Goal: Transaction & Acquisition: Obtain resource

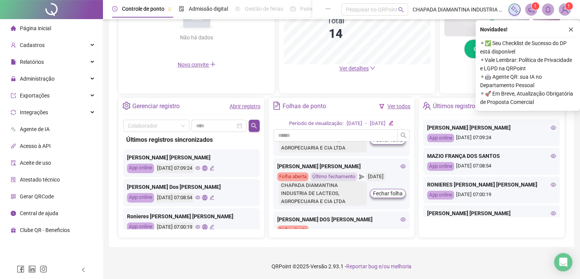
scroll to position [153, 0]
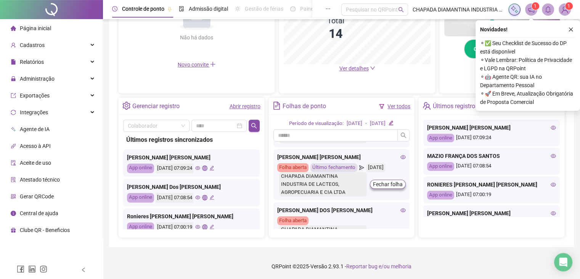
click at [572, 30] on icon "close" at bounding box center [570, 29] width 5 height 5
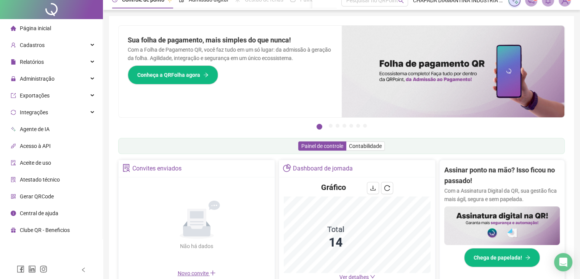
scroll to position [0, 0]
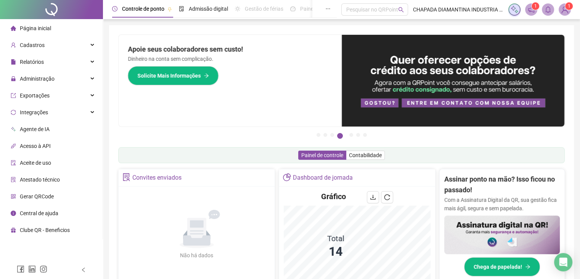
click at [82, 33] on li "Página inicial" at bounding box center [52, 28] width 100 height 15
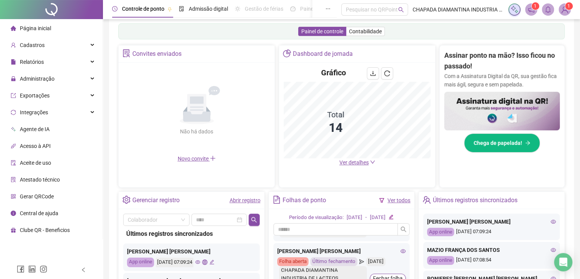
scroll to position [217, 0]
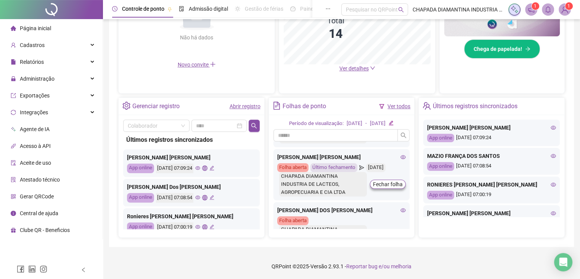
click at [248, 108] on div "Abrir registro" at bounding box center [245, 106] width 31 height 8
click at [244, 103] on link "Abrir registro" at bounding box center [245, 106] width 31 height 6
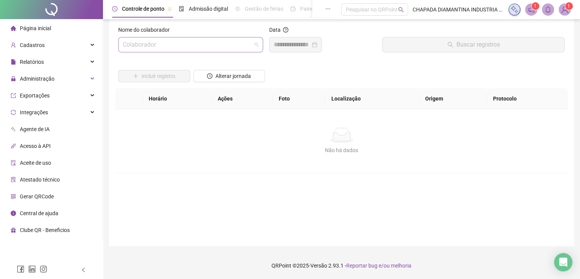
click at [242, 48] on input "search" at bounding box center [187, 44] width 129 height 14
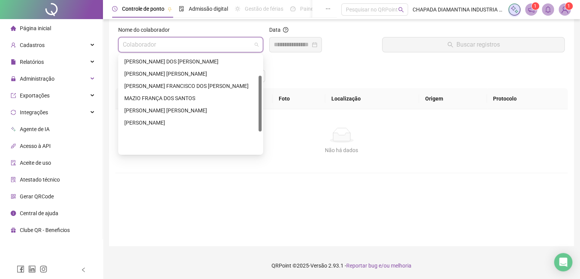
scroll to position [35, 0]
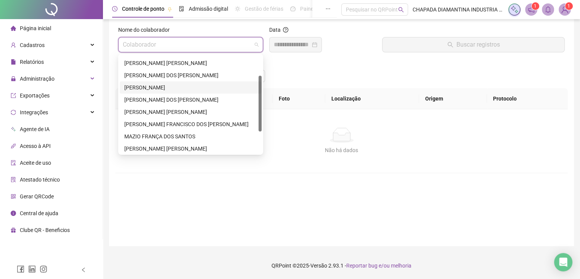
click at [177, 87] on div "[PERSON_NAME]" at bounding box center [190, 87] width 133 height 8
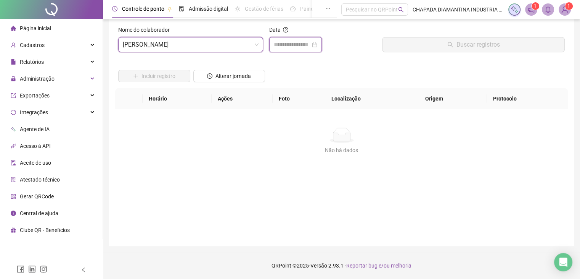
click at [285, 43] on input at bounding box center [292, 44] width 37 height 9
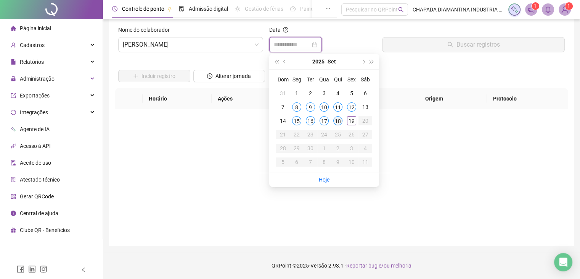
type input "**********"
click at [338, 124] on div "18" at bounding box center [337, 120] width 9 height 9
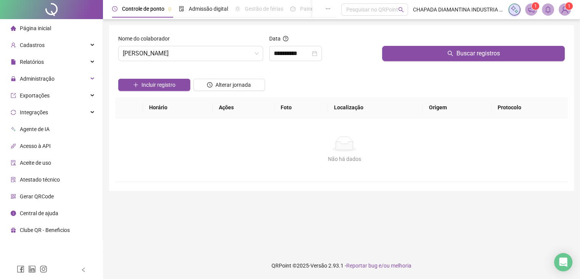
scroll to position [0, 0]
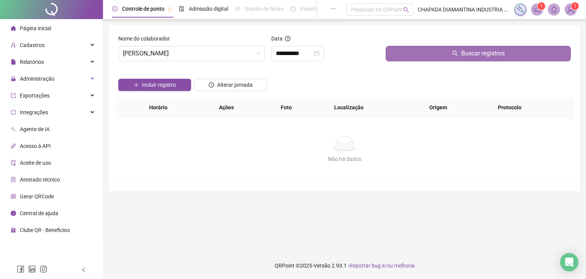
click at [444, 52] on button "Buscar registros" at bounding box center [478, 53] width 185 height 15
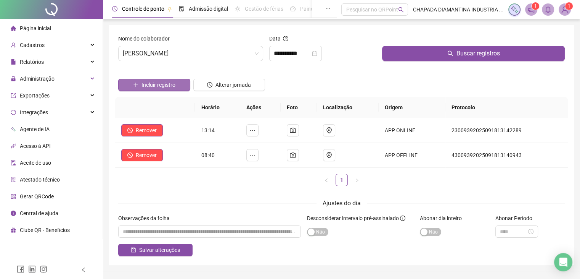
click at [171, 87] on span "Incluir registro" at bounding box center [159, 85] width 34 height 8
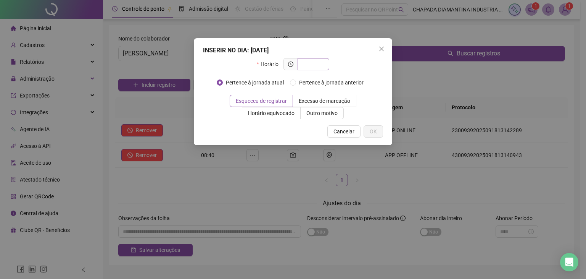
click at [321, 64] on input "text" at bounding box center [312, 64] width 21 height 8
type input "*****"
click at [374, 132] on span "OK" at bounding box center [373, 131] width 7 height 8
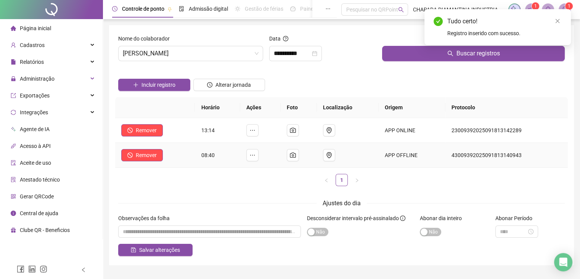
click at [351, 143] on td at bounding box center [348, 155] width 62 height 25
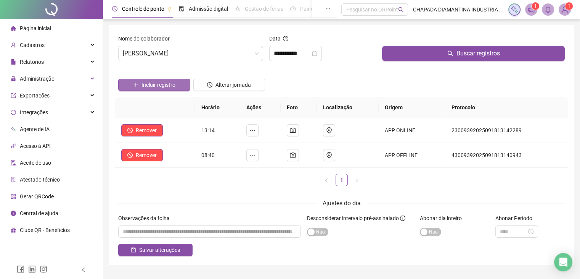
click at [143, 82] on span "Incluir registro" at bounding box center [159, 85] width 34 height 8
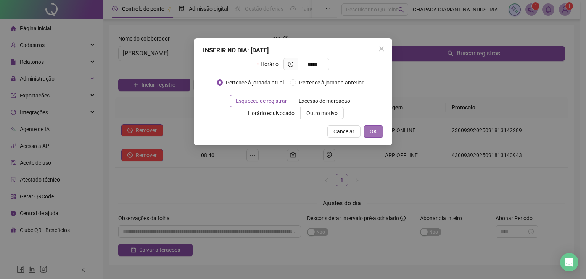
type input "*****"
click at [375, 131] on span "OK" at bounding box center [373, 131] width 7 height 8
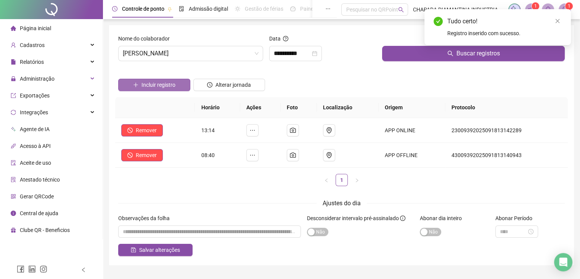
click at [173, 85] on span "Incluir registro" at bounding box center [159, 85] width 34 height 8
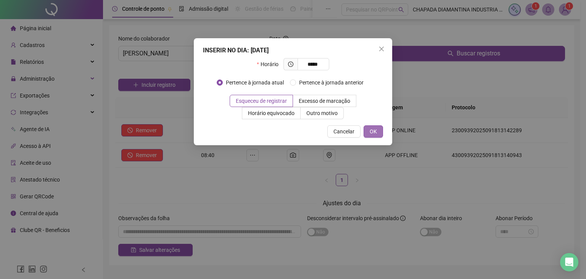
type input "*****"
click at [371, 134] on span "OK" at bounding box center [373, 131] width 7 height 8
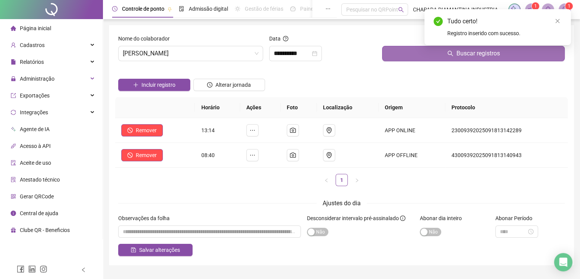
click at [409, 50] on button "Buscar registros" at bounding box center [473, 53] width 183 height 15
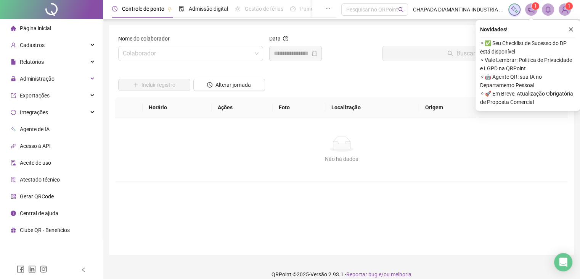
click at [241, 65] on body "Página inicial Cadastros Relatórios Administração Exportações Integrações Agent…" at bounding box center [290, 139] width 580 height 279
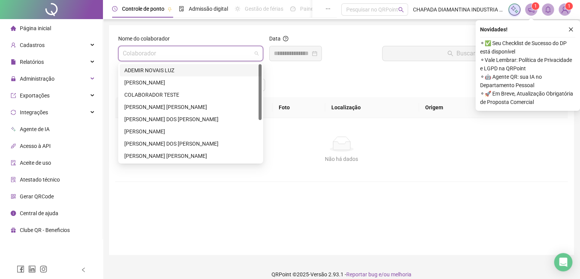
click at [217, 75] on div "ADEMIR NOVAIS LUZ" at bounding box center [191, 70] width 142 height 12
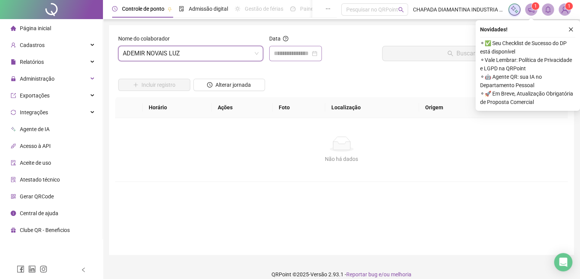
drag, startPoint x: 306, startPoint y: 58, endPoint x: 311, endPoint y: 58, distance: 5.3
click at [308, 58] on div at bounding box center [295, 53] width 53 height 15
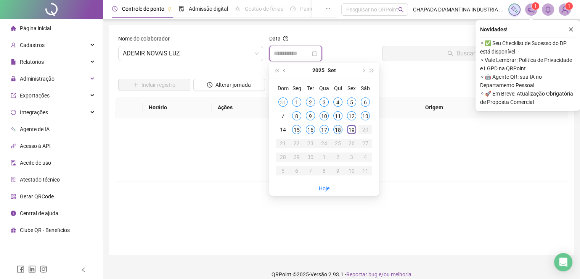
type input "**********"
drag, startPoint x: 337, startPoint y: 129, endPoint x: 343, endPoint y: 97, distance: 32.6
click at [337, 129] on div "18" at bounding box center [337, 129] width 9 height 9
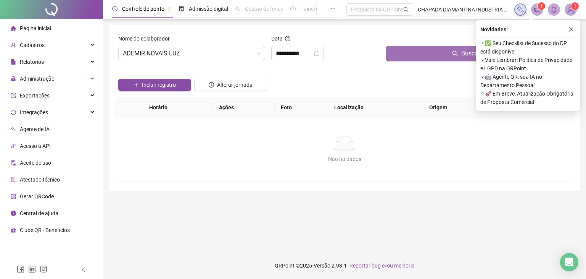
drag, startPoint x: 420, startPoint y: 60, endPoint x: 426, endPoint y: 59, distance: 6.2
click at [423, 60] on button "Buscar registros" at bounding box center [478, 53] width 185 height 15
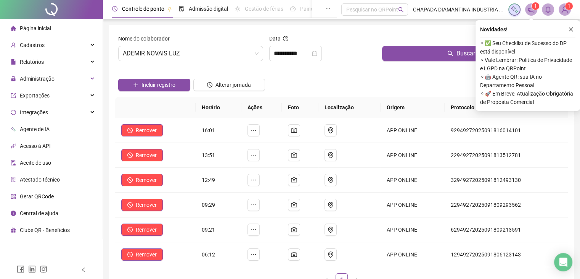
click at [573, 28] on icon "close" at bounding box center [570, 29] width 5 height 5
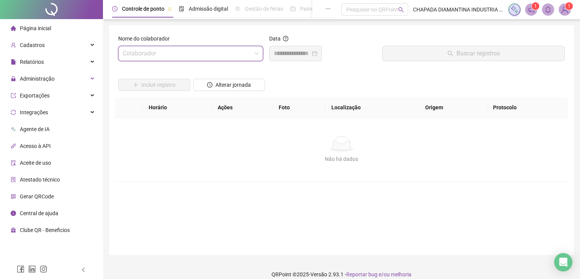
click at [242, 53] on input "search" at bounding box center [187, 53] width 129 height 14
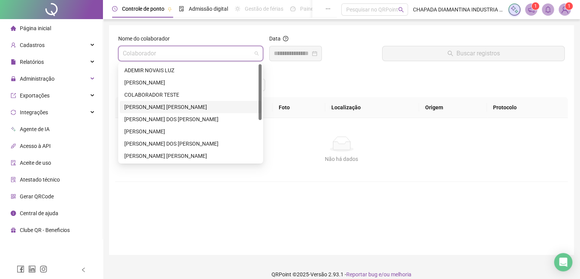
click at [195, 106] on div "[PERSON_NAME] [PERSON_NAME]" at bounding box center [190, 107] width 133 height 8
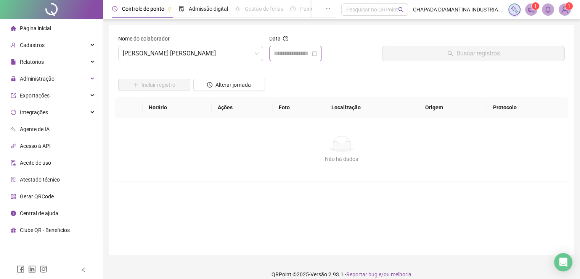
click at [322, 58] on div at bounding box center [295, 53] width 53 height 15
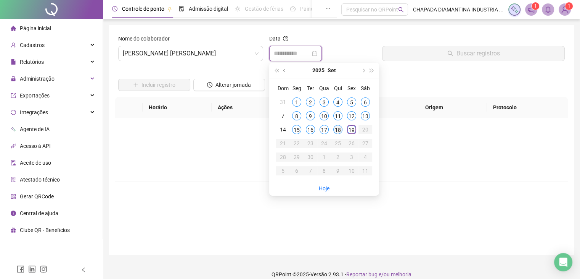
type input "**********"
click at [341, 130] on div "18" at bounding box center [337, 129] width 9 height 9
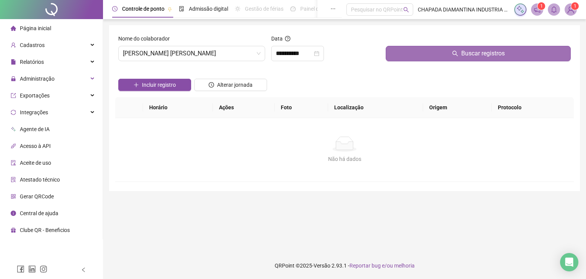
click at [441, 55] on button "Buscar registros" at bounding box center [478, 53] width 185 height 15
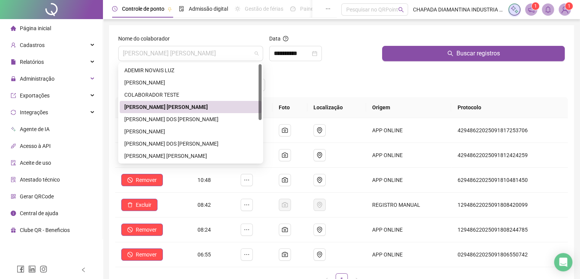
click at [216, 45] on div "Nome do colaborador [PERSON_NAME] [PERSON_NAME]" at bounding box center [190, 47] width 145 height 27
click at [206, 119] on div "[PERSON_NAME] DOS [PERSON_NAME]" at bounding box center [190, 119] width 133 height 8
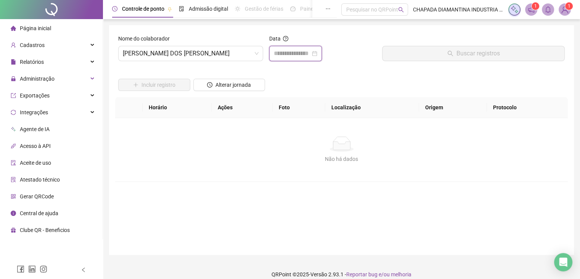
click at [295, 53] on input at bounding box center [292, 53] width 37 height 9
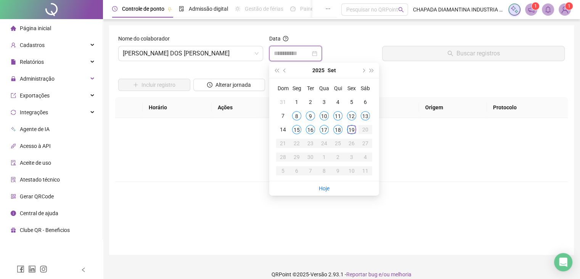
type input "**********"
click at [340, 129] on div "18" at bounding box center [337, 129] width 9 height 9
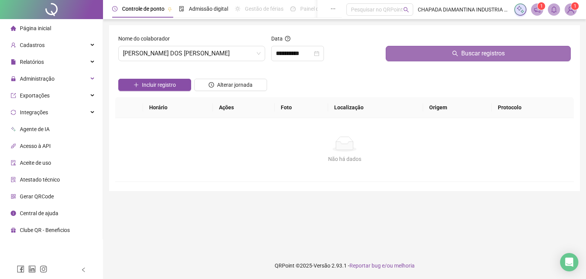
drag, startPoint x: 399, startPoint y: 55, endPoint x: 404, endPoint y: 55, distance: 5.0
click at [401, 57] on button "Buscar registros" at bounding box center [478, 53] width 185 height 15
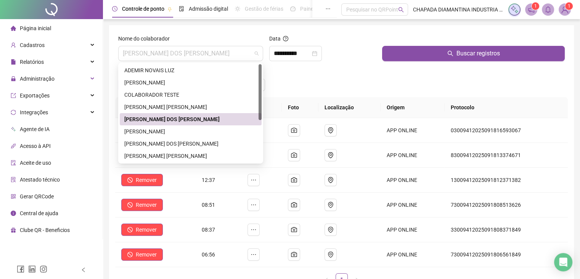
drag, startPoint x: 213, startPoint y: 56, endPoint x: 214, endPoint y: 64, distance: 8.4
click at [214, 56] on span "[PERSON_NAME] DOS [PERSON_NAME]" at bounding box center [191, 53] width 136 height 14
click at [187, 142] on div "[PERSON_NAME] DOS [PERSON_NAME]" at bounding box center [190, 143] width 133 height 8
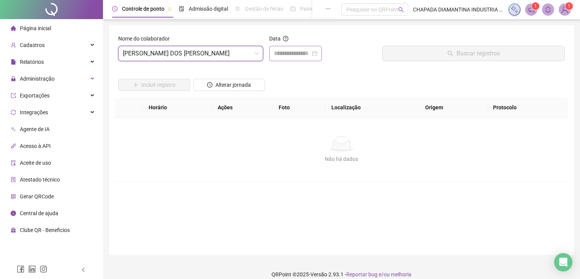
click at [317, 56] on div at bounding box center [295, 53] width 43 height 9
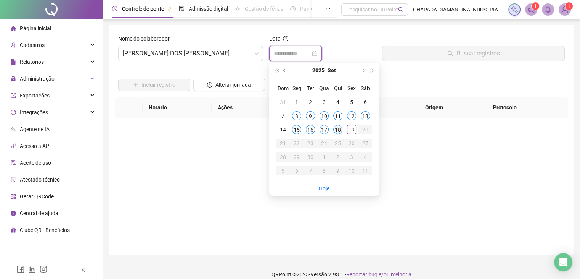
type input "**********"
click at [335, 130] on div "18" at bounding box center [337, 129] width 9 height 9
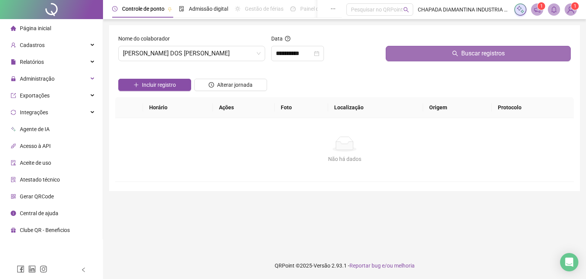
click at [431, 49] on button "Buscar registros" at bounding box center [478, 53] width 185 height 15
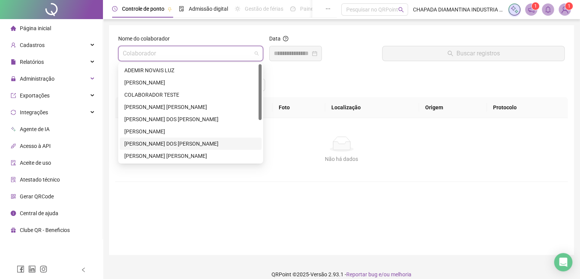
click at [240, 55] on input "search" at bounding box center [187, 53] width 129 height 14
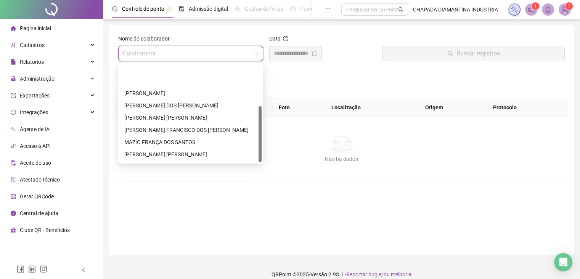
scroll to position [73, 0]
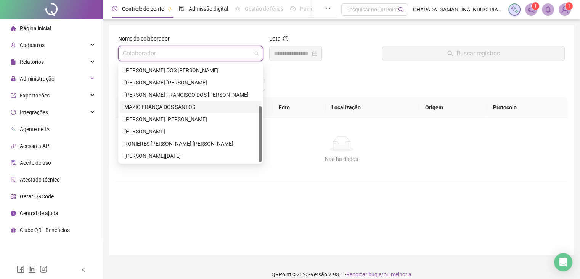
click at [192, 108] on div "MAZIO FRANÇA DOS SANTOS" at bounding box center [190, 107] width 133 height 8
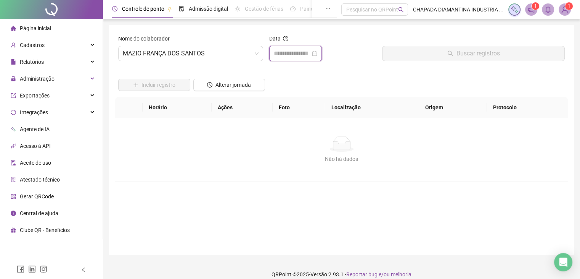
click at [311, 52] on input at bounding box center [292, 53] width 37 height 9
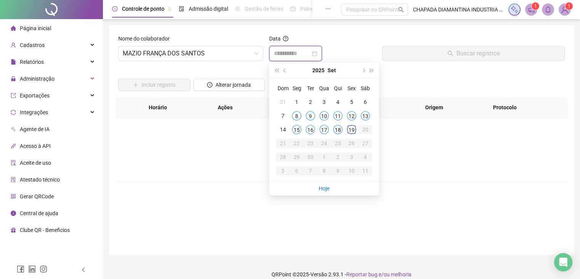
type input "**********"
drag, startPoint x: 337, startPoint y: 130, endPoint x: 337, endPoint y: 121, distance: 8.8
click at [337, 129] on div "18" at bounding box center [337, 129] width 9 height 9
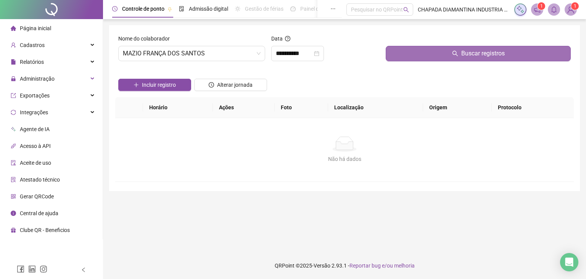
click at [406, 52] on button "Buscar registros" at bounding box center [478, 53] width 185 height 15
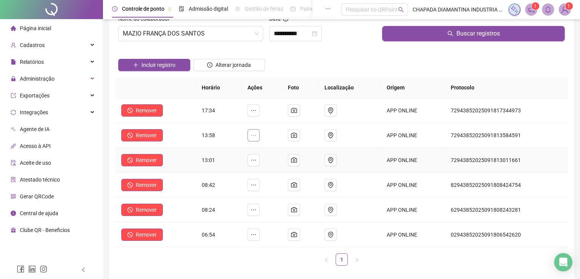
scroll to position [0, 0]
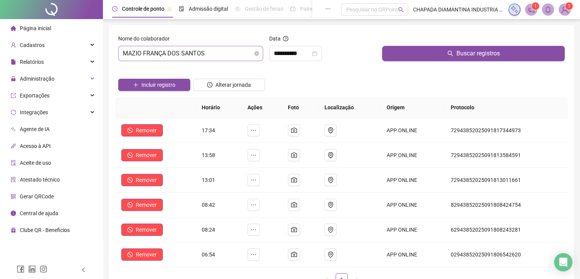
click at [256, 48] on span "MAZIO FRANÇA DOS SANTOS" at bounding box center [191, 53] width 136 height 14
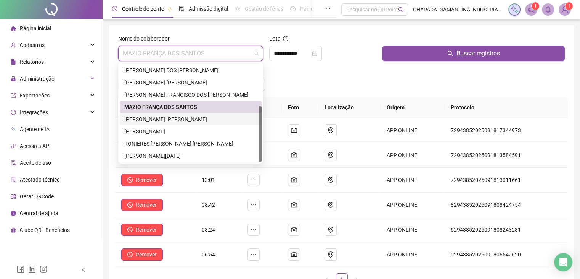
click at [196, 124] on div "[PERSON_NAME] [PERSON_NAME]" at bounding box center [191, 119] width 142 height 12
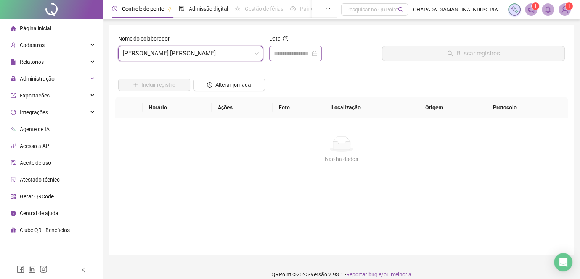
click at [309, 47] on div at bounding box center [295, 53] width 53 height 15
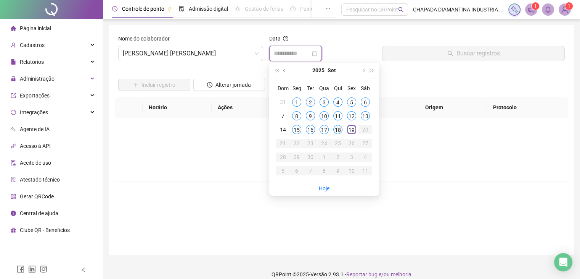
type input "**********"
click at [336, 132] on div "18" at bounding box center [337, 129] width 9 height 9
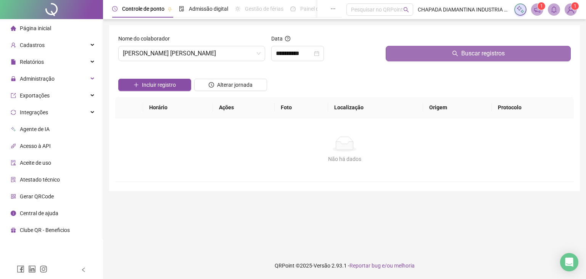
click at [409, 50] on button "Buscar registros" at bounding box center [478, 53] width 185 height 15
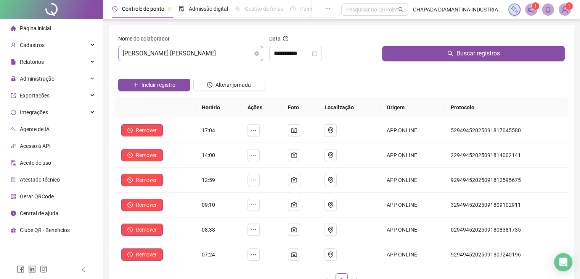
click at [251, 55] on span "[PERSON_NAME] [PERSON_NAME]" at bounding box center [191, 53] width 136 height 14
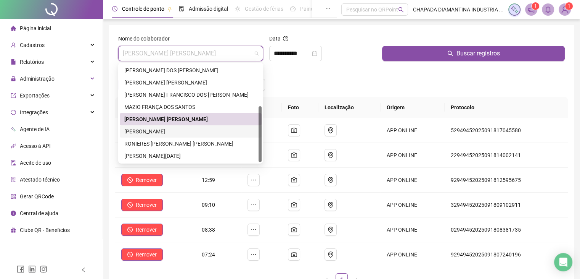
click at [221, 129] on div "[PERSON_NAME]" at bounding box center [190, 131] width 133 height 8
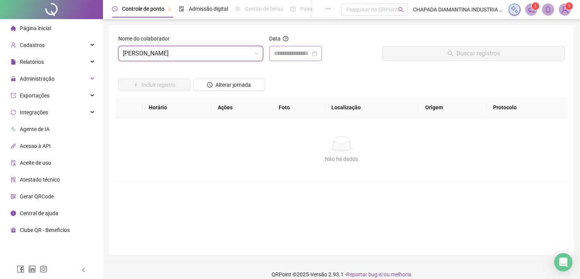
click at [322, 52] on div at bounding box center [295, 53] width 53 height 15
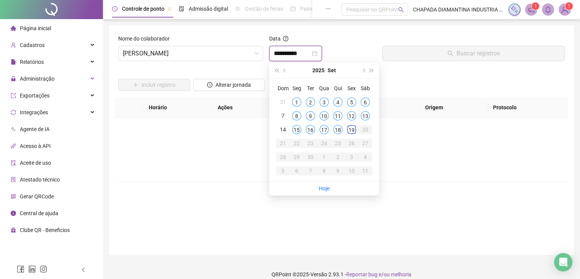
type input "**********"
click at [339, 133] on div "18" at bounding box center [337, 129] width 9 height 9
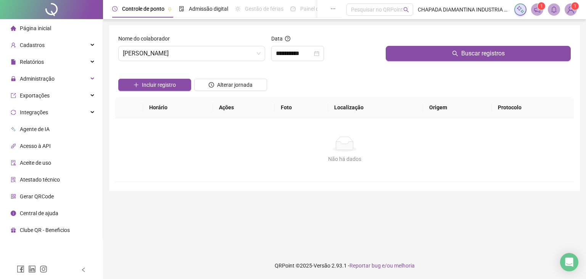
click at [420, 64] on div "Buscar registros" at bounding box center [478, 50] width 191 height 33
click at [419, 64] on div "Buscar registros" at bounding box center [478, 50] width 191 height 33
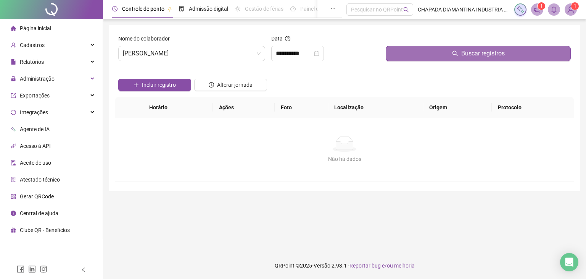
click at [420, 61] on div "Buscar registros" at bounding box center [478, 50] width 191 height 33
click at [421, 57] on button "Buscar registros" at bounding box center [478, 53] width 185 height 15
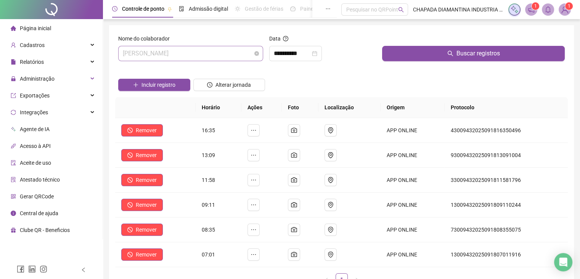
click at [190, 58] on span "[PERSON_NAME]" at bounding box center [191, 53] width 136 height 14
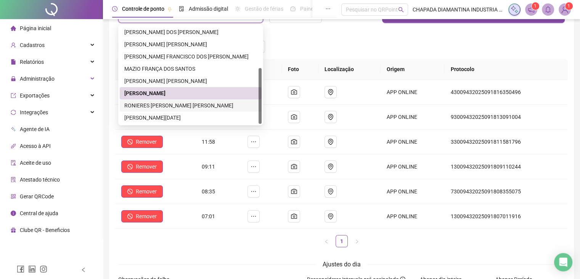
click at [188, 107] on div "RONIERES [PERSON_NAME] [PERSON_NAME]" at bounding box center [190, 105] width 133 height 8
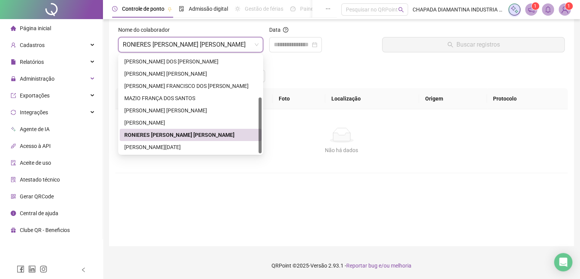
scroll to position [9, 0]
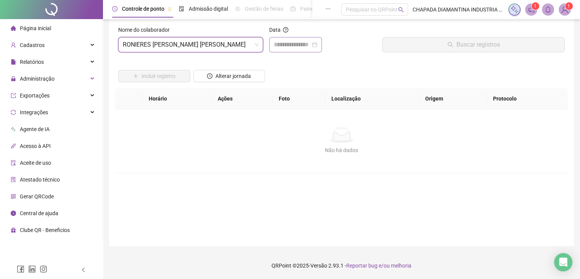
click at [301, 51] on div at bounding box center [295, 44] width 53 height 15
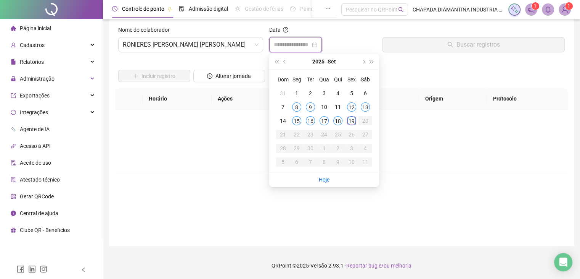
click at [300, 50] on div at bounding box center [295, 44] width 53 height 15
type input "**********"
click at [341, 119] on div "18" at bounding box center [337, 120] width 9 height 9
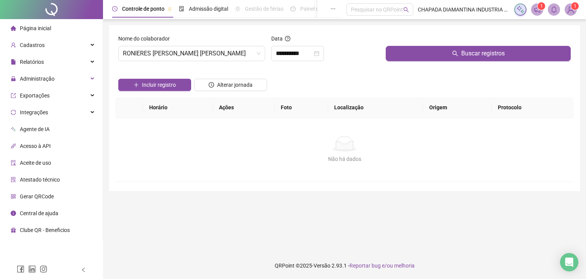
click at [427, 37] on div at bounding box center [478, 39] width 185 height 11
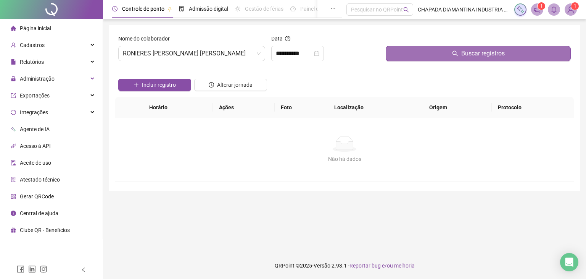
click at [417, 45] on div "Buscar registros" at bounding box center [478, 47] width 185 height 27
click at [413, 52] on button "Buscar registros" at bounding box center [478, 53] width 185 height 15
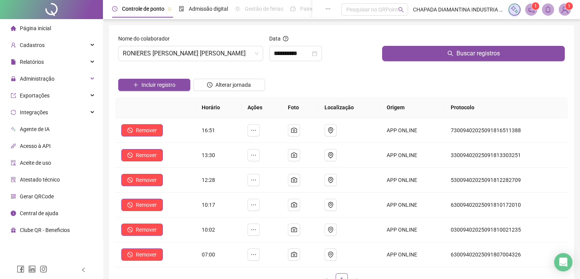
click at [253, 63] on div "Nome do colaborador RONIERES [PERSON_NAME] [PERSON_NAME]" at bounding box center [190, 50] width 151 height 33
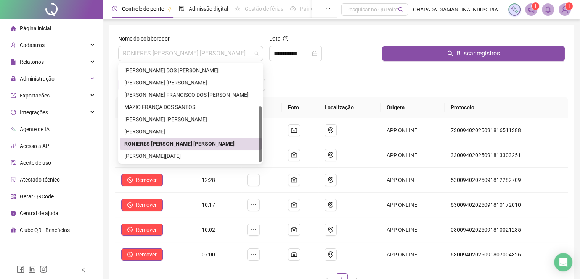
drag, startPoint x: 255, startPoint y: 58, endPoint x: 256, endPoint y: 64, distance: 6.2
click at [254, 58] on span "RONIERES [PERSON_NAME] [PERSON_NAME]" at bounding box center [191, 53] width 136 height 14
click at [187, 160] on div "[PERSON_NAME][DATE]" at bounding box center [191, 156] width 142 height 12
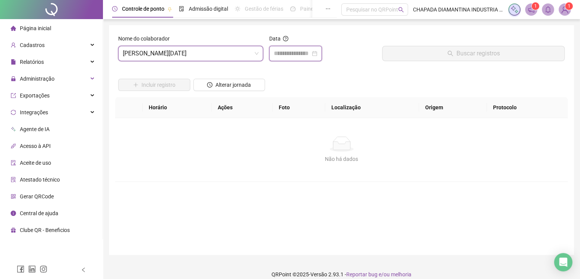
click at [309, 51] on input at bounding box center [292, 53] width 37 height 9
type input "**********"
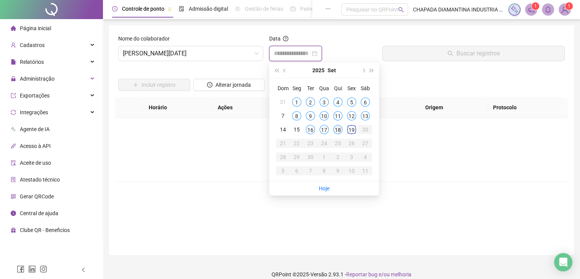
type input "**********"
click at [342, 129] on div "18" at bounding box center [337, 129] width 9 height 9
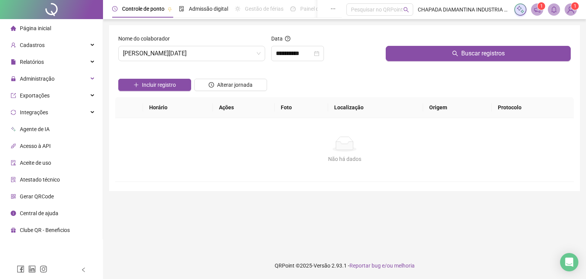
click at [416, 40] on div at bounding box center [478, 39] width 185 height 11
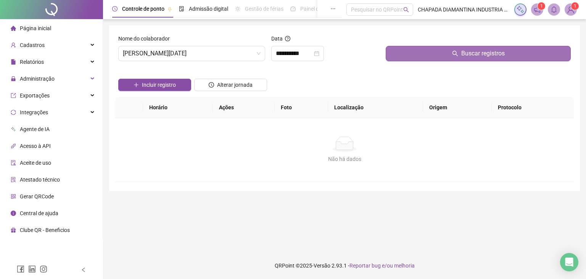
click at [416, 47] on button "Buscar registros" at bounding box center [478, 53] width 185 height 15
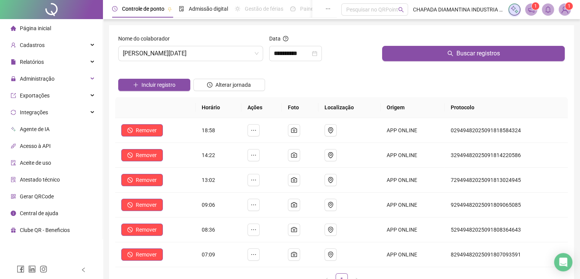
click at [213, 61] on div "Nome do colaborador [PERSON_NAME][DATE]" at bounding box center [190, 50] width 151 height 33
click at [251, 51] on span "[PERSON_NAME][DATE]" at bounding box center [191, 53] width 136 height 14
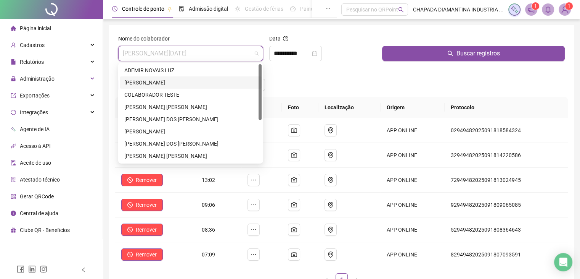
click at [296, 89] on div "Incluir registro Alterar jornada" at bounding box center [342, 82] width 450 height 30
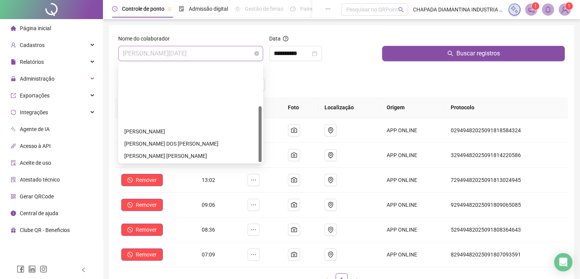
scroll to position [73, 0]
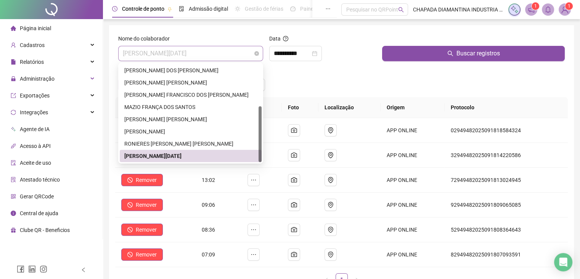
click at [203, 55] on span "[PERSON_NAME][DATE]" at bounding box center [191, 53] width 136 height 14
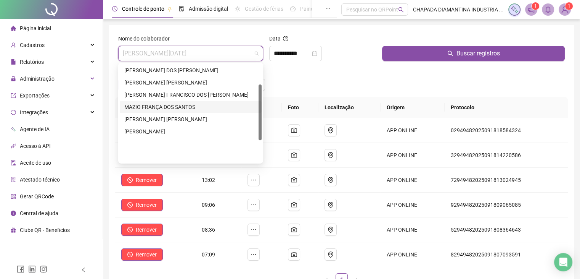
scroll to position [35, 0]
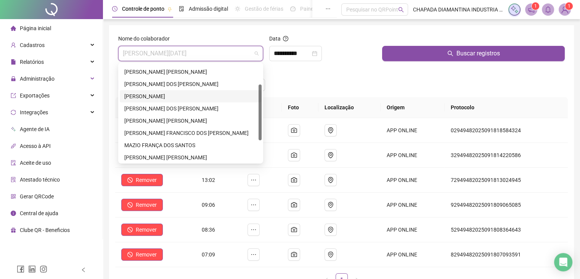
click at [150, 101] on div "[PERSON_NAME]" at bounding box center [191, 96] width 142 height 12
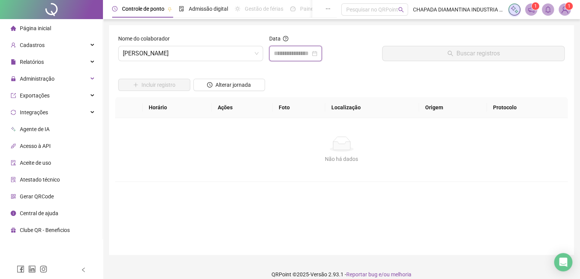
drag, startPoint x: 315, startPoint y: 54, endPoint x: 313, endPoint y: 68, distance: 13.5
click at [311, 55] on input at bounding box center [292, 53] width 37 height 9
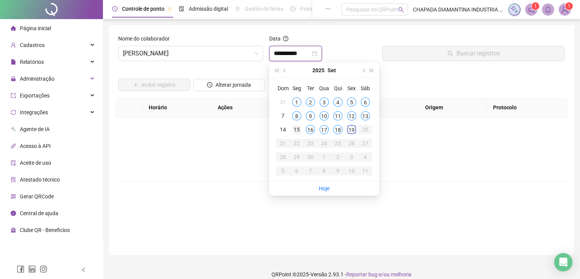
type input "**********"
drag, startPoint x: 337, startPoint y: 130, endPoint x: 384, endPoint y: 83, distance: 67.4
click at [337, 130] on div "18" at bounding box center [337, 129] width 9 height 9
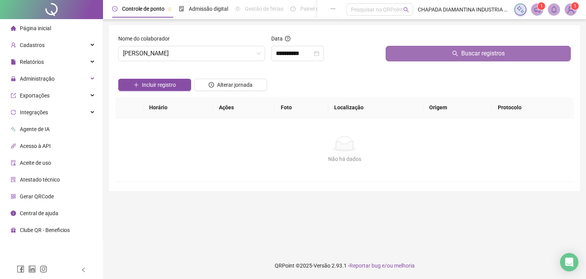
click at [428, 51] on button "Buscar registros" at bounding box center [478, 53] width 185 height 15
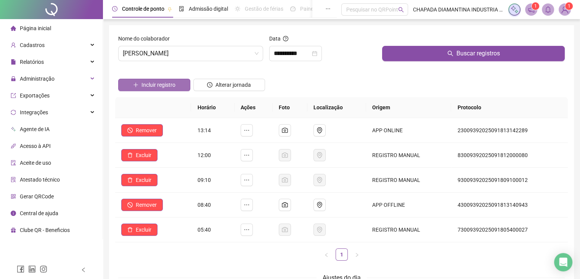
click at [140, 89] on button "Incluir registro" at bounding box center [154, 85] width 72 height 12
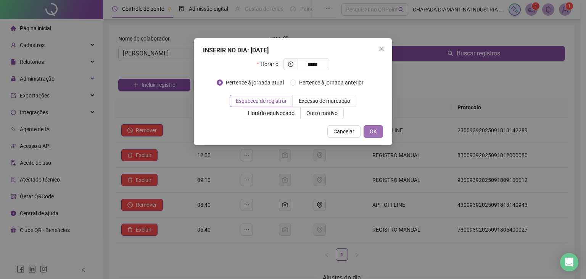
type input "*****"
click at [371, 132] on span "OK" at bounding box center [373, 131] width 7 height 8
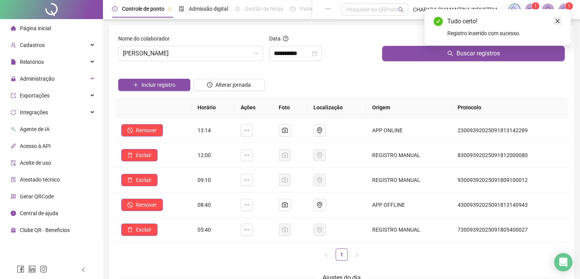
click at [559, 22] on icon "close" at bounding box center [557, 20] width 5 height 5
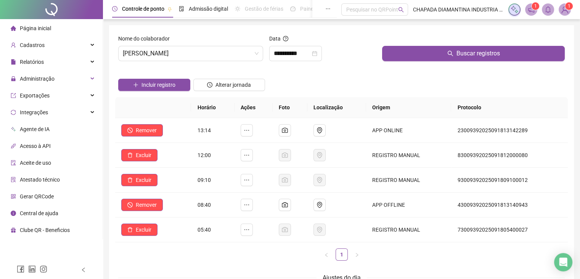
click at [67, 28] on li "Página inicial" at bounding box center [52, 28] width 100 height 15
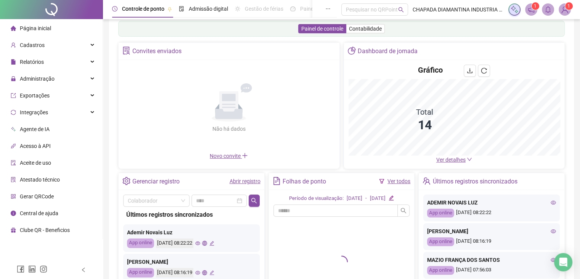
scroll to position [38, 0]
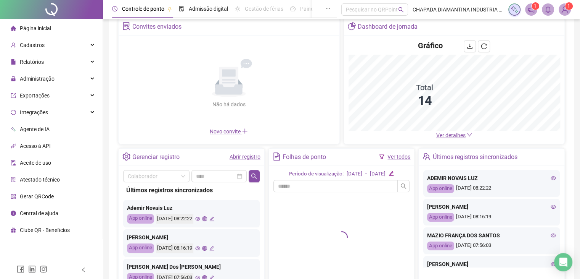
click at [247, 157] on link "Abrir registro" at bounding box center [245, 156] width 31 height 6
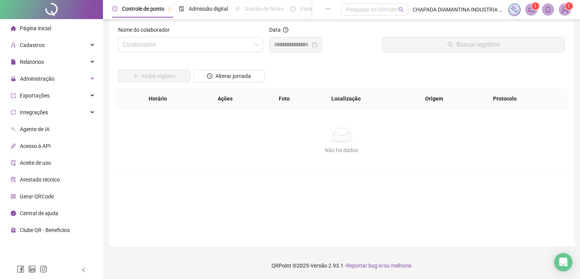
scroll to position [9, 0]
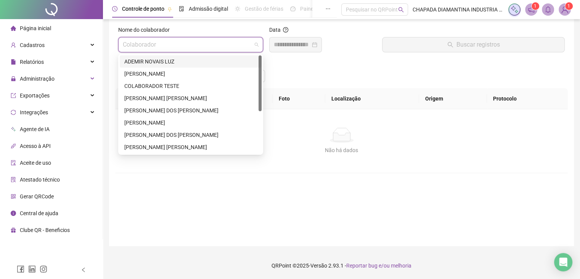
drag, startPoint x: 229, startPoint y: 49, endPoint x: 232, endPoint y: 54, distance: 5.3
click at [231, 53] on div "Nome do colaborador Colaborador" at bounding box center [190, 42] width 151 height 33
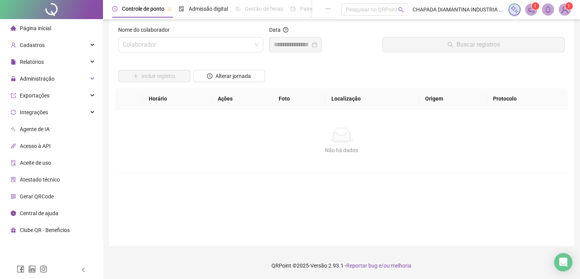
drag, startPoint x: 316, startPoint y: 107, endPoint x: 276, endPoint y: 101, distance: 40.5
click at [305, 107] on th "Foto" at bounding box center [299, 98] width 53 height 21
click at [27, 34] on div "Página inicial" at bounding box center [31, 28] width 40 height 15
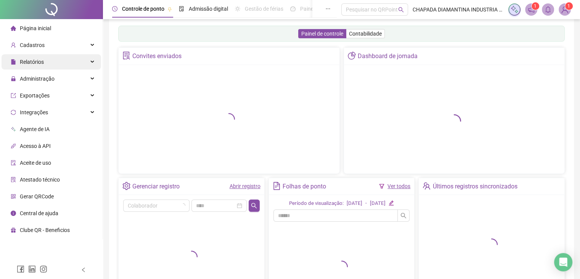
drag, startPoint x: 42, startPoint y: 66, endPoint x: 48, endPoint y: 64, distance: 6.3
click at [43, 66] on span "Relatórios" at bounding box center [27, 61] width 33 height 15
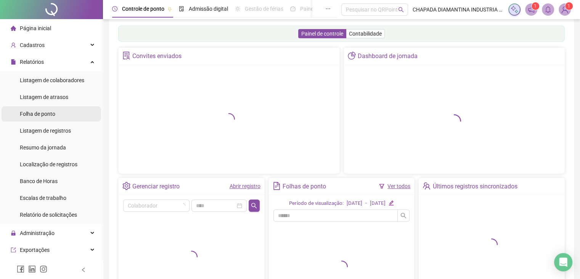
click at [50, 115] on span "Folha de ponto" at bounding box center [37, 114] width 35 height 6
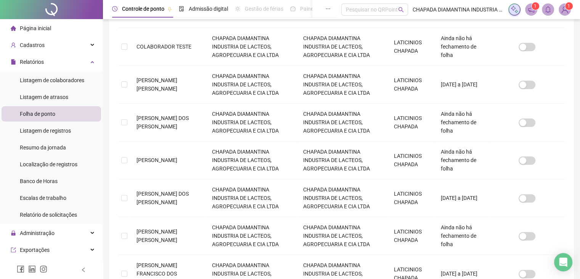
scroll to position [284, 0]
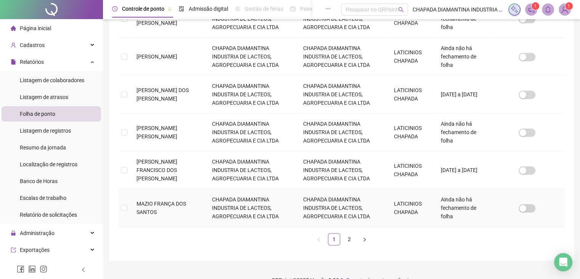
click at [129, 206] on td at bounding box center [124, 208] width 12 height 38
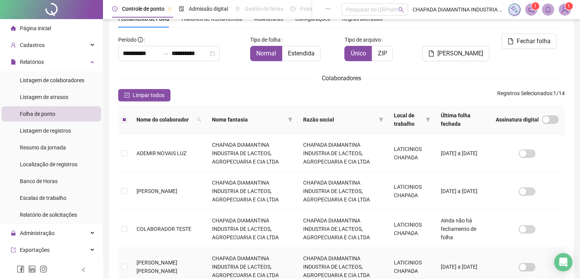
scroll to position [0, 0]
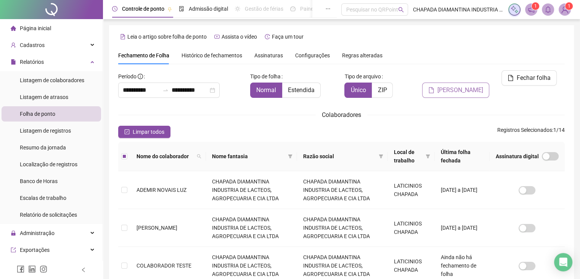
click at [458, 85] on span "[PERSON_NAME]" at bounding box center [461, 89] width 46 height 9
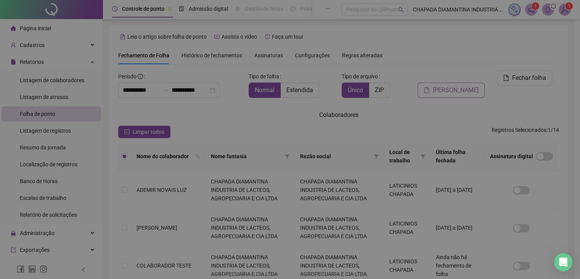
scroll to position [17, 0]
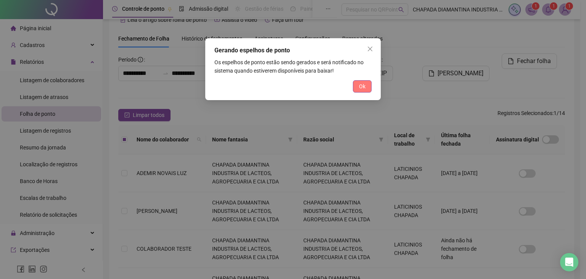
click at [367, 87] on button "Ok" at bounding box center [362, 86] width 19 height 12
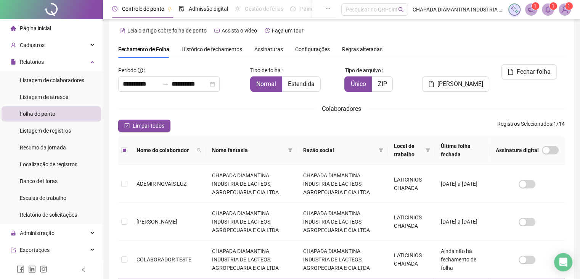
scroll to position [0, 0]
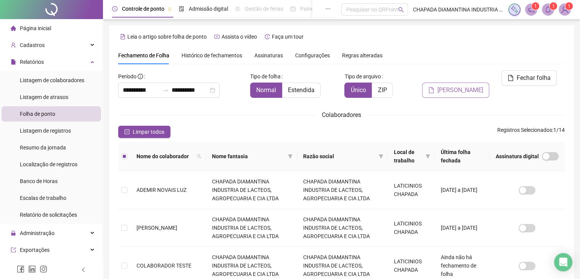
click at [465, 82] on button "[PERSON_NAME]" at bounding box center [455, 89] width 67 height 15
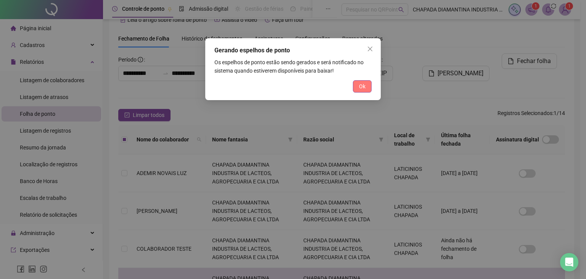
click at [356, 84] on button "Ok" at bounding box center [362, 86] width 19 height 12
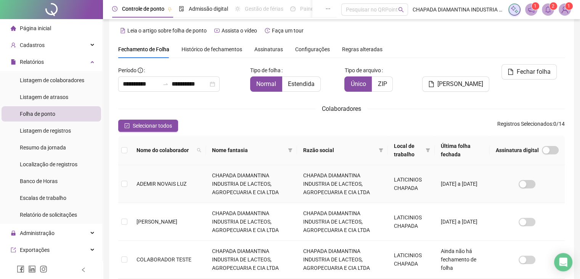
scroll to position [0, 0]
